Goal: Task Accomplishment & Management: Manage account settings

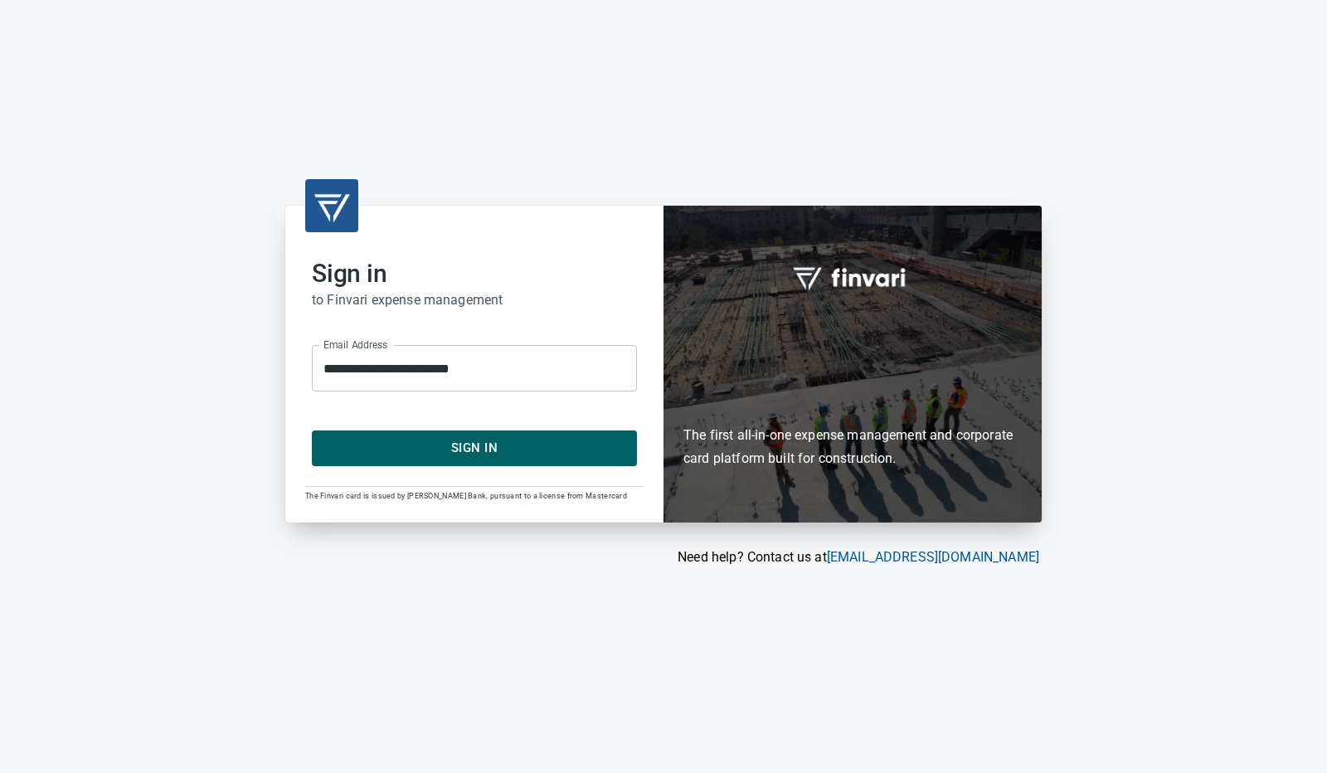
click at [538, 443] on span "Sign In" at bounding box center [474, 448] width 289 height 22
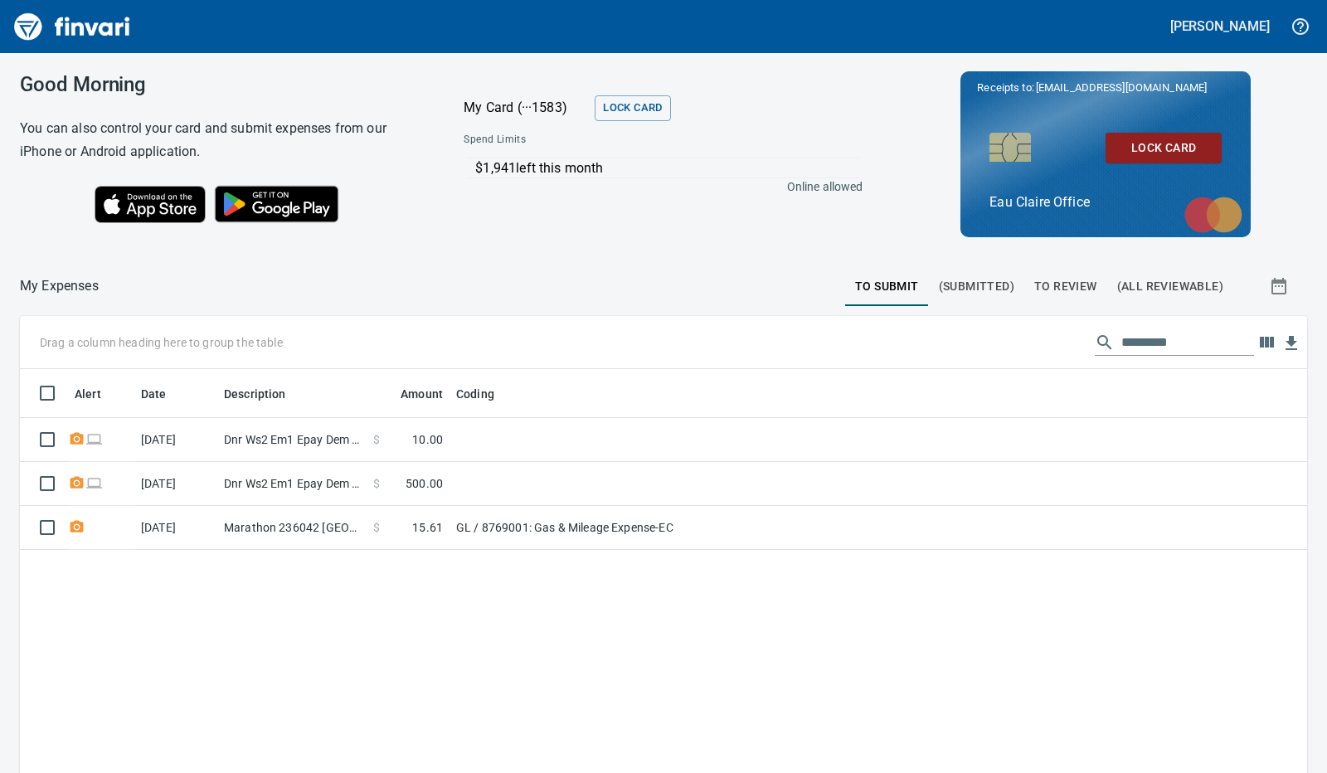
scroll to position [577, 1261]
click at [937, 619] on div "Alert Date Description Amount Coding 8/13/2025 Dnr Ws2 Em1 Epay Dem S Madison W…" at bounding box center [663, 665] width 1287 height 592
click at [1050, 287] on span "To Review" at bounding box center [1065, 286] width 63 height 21
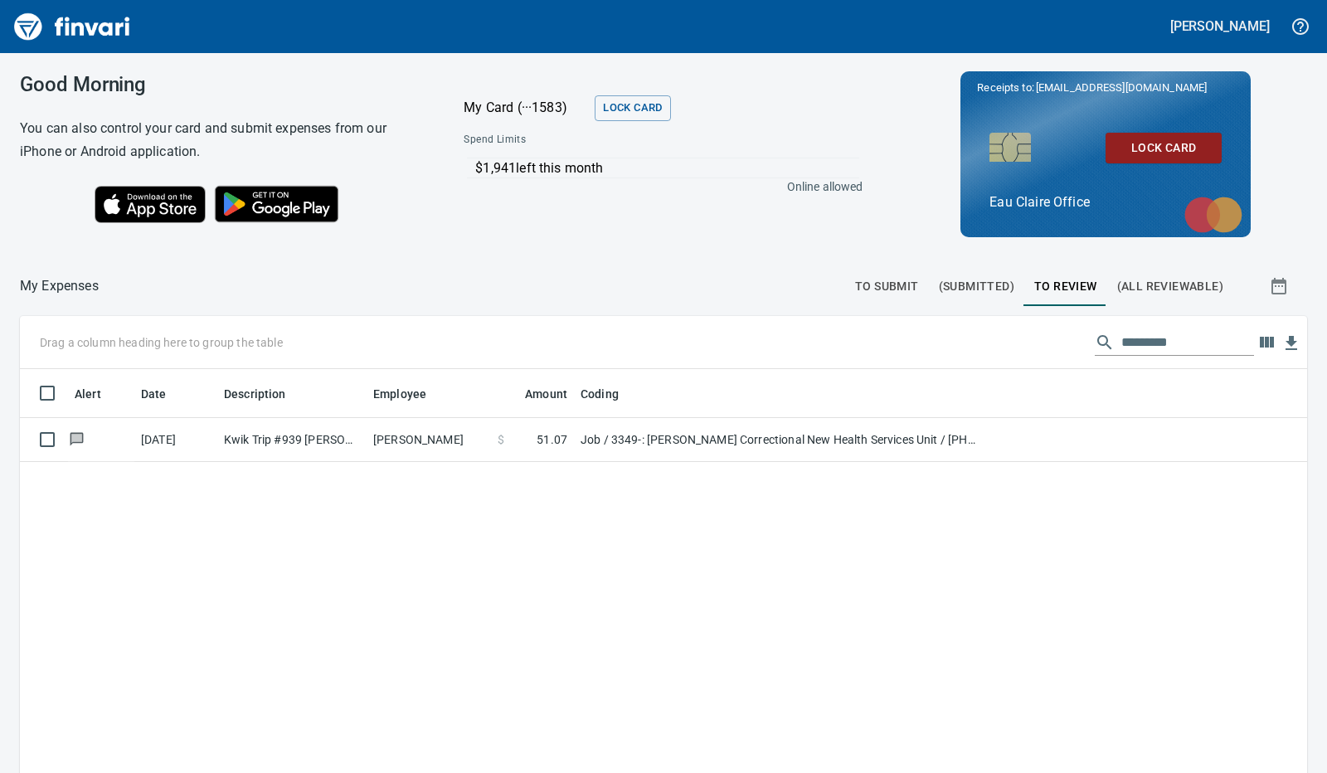
scroll to position [577, 1261]
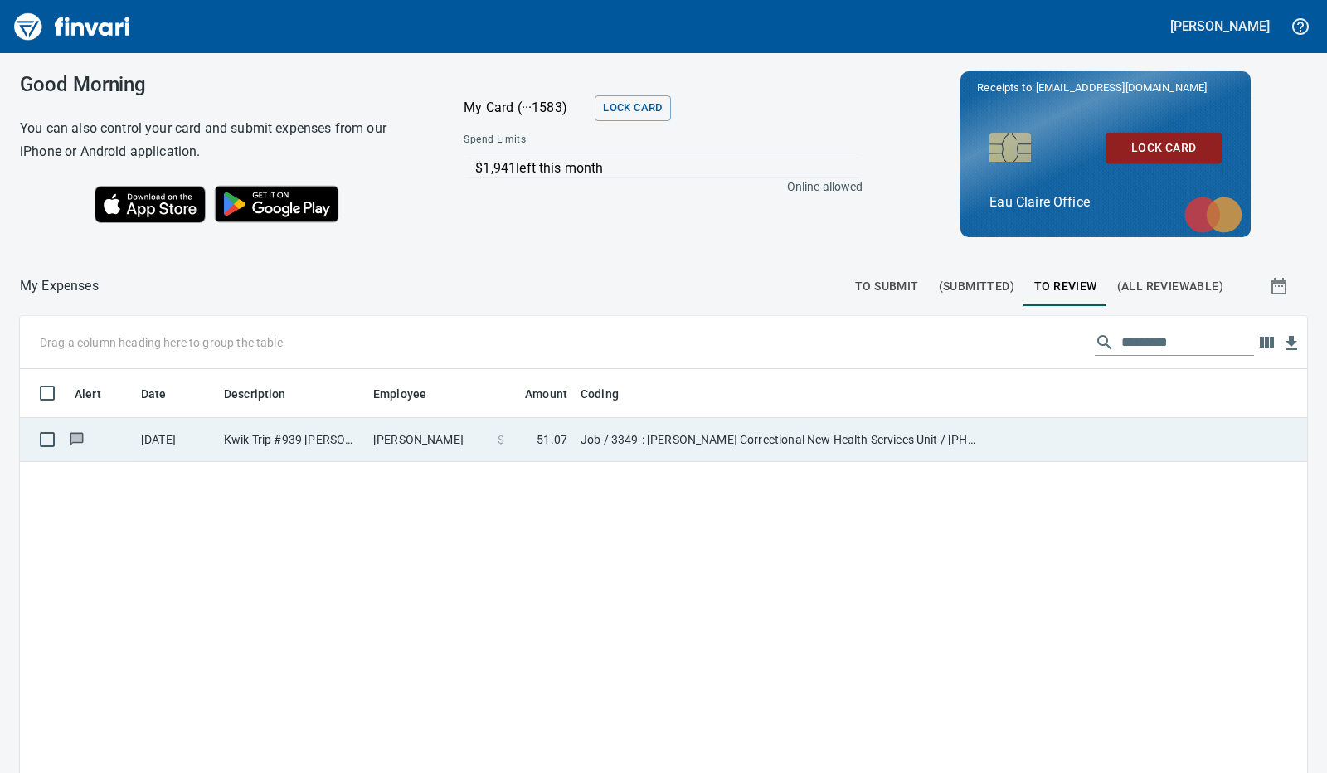
click at [395, 439] on td "Chad Schultze" at bounding box center [428, 440] width 124 height 44
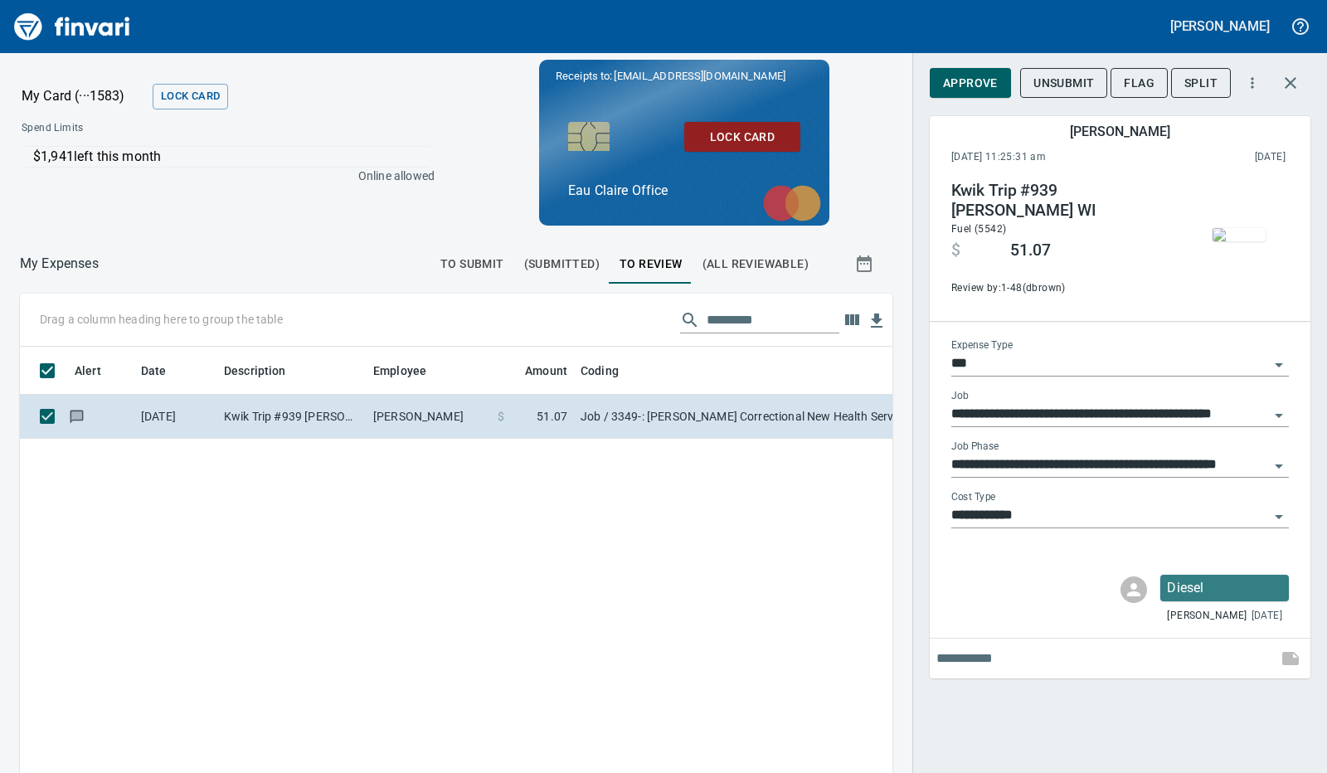
scroll to position [565, 834]
click at [969, 85] on span "Approve" at bounding box center [970, 83] width 55 height 21
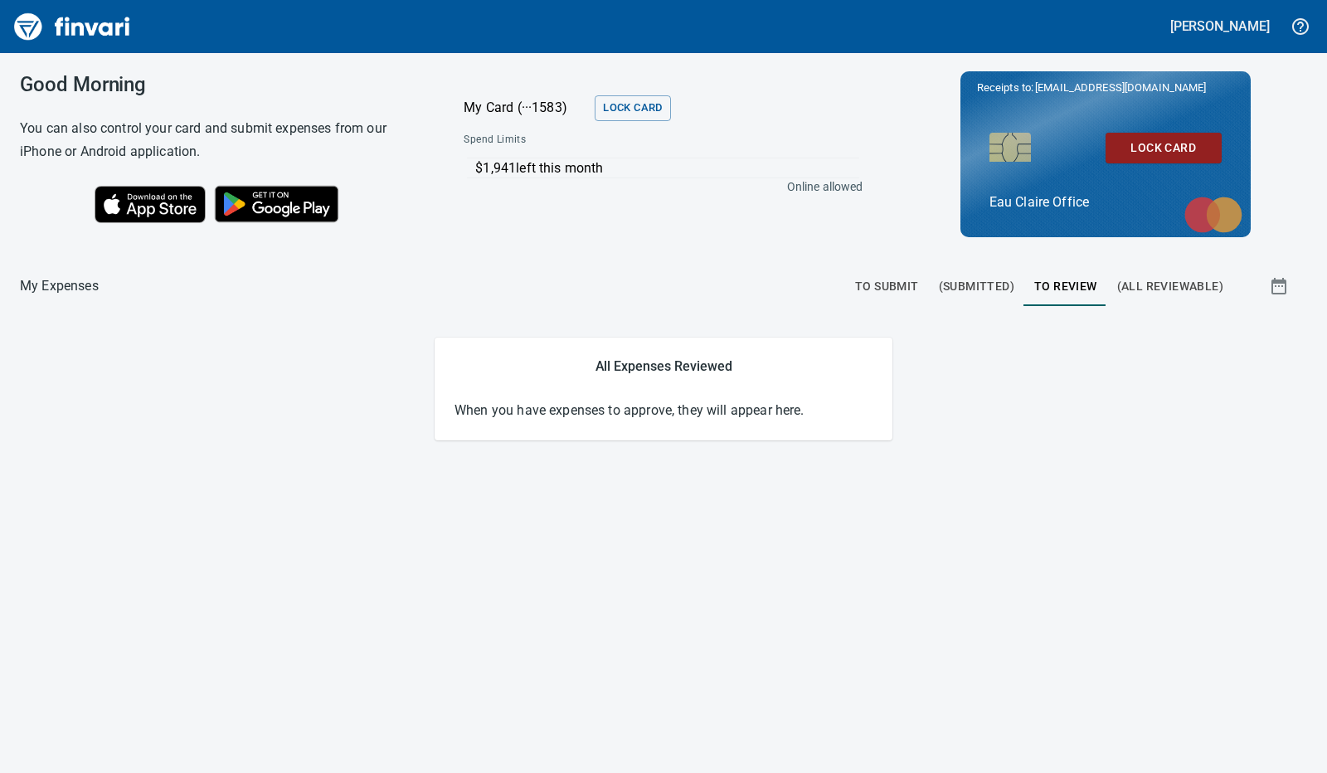
click at [386, 528] on div "Good Morning You can also control your card and submit expenses from our iPhone…" at bounding box center [663, 413] width 1327 height 720
